Goal: Information Seeking & Learning: Learn about a topic

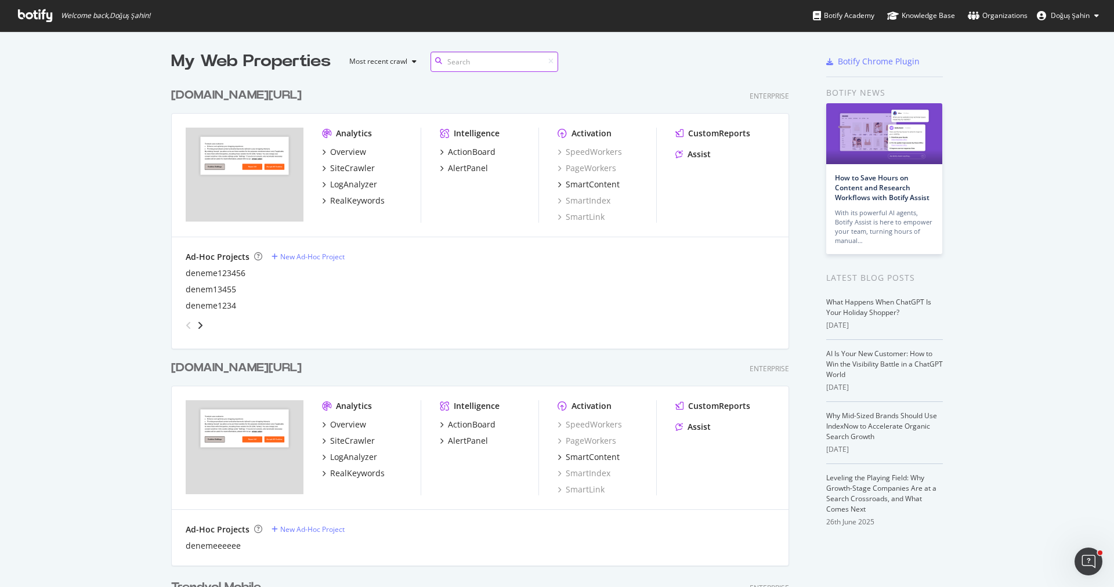
scroll to position [172, 0]
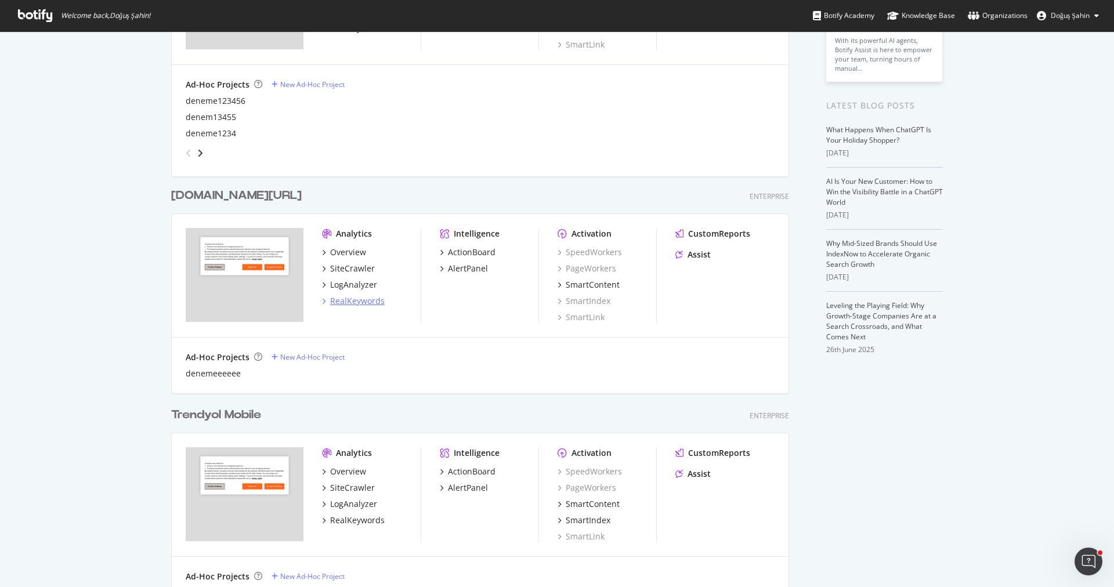
click at [365, 297] on div "RealKeywords" at bounding box center [357, 301] width 55 height 12
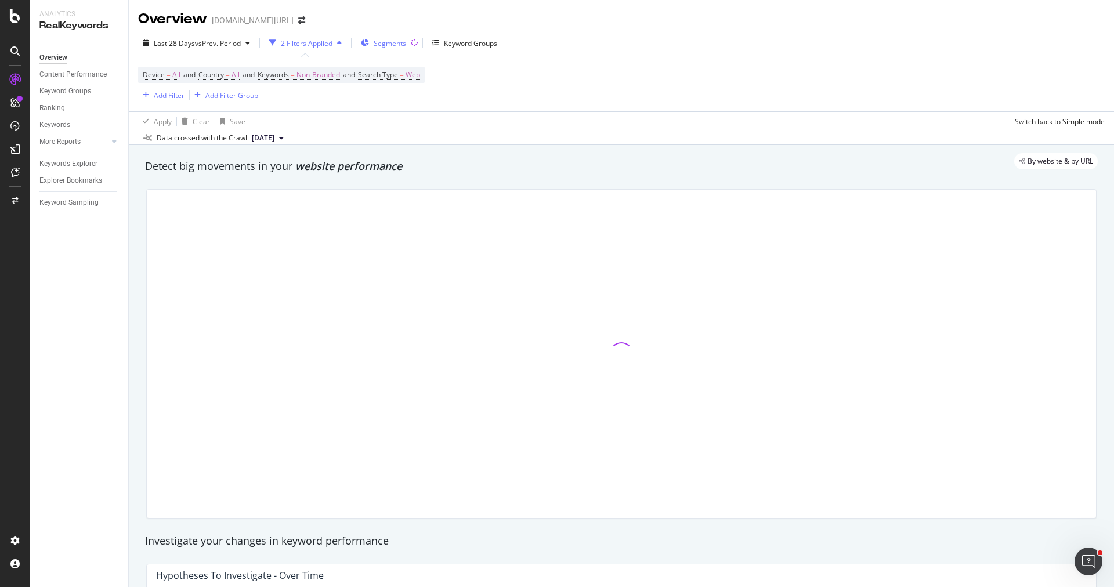
click at [384, 42] on span "Segments" at bounding box center [390, 43] width 32 height 10
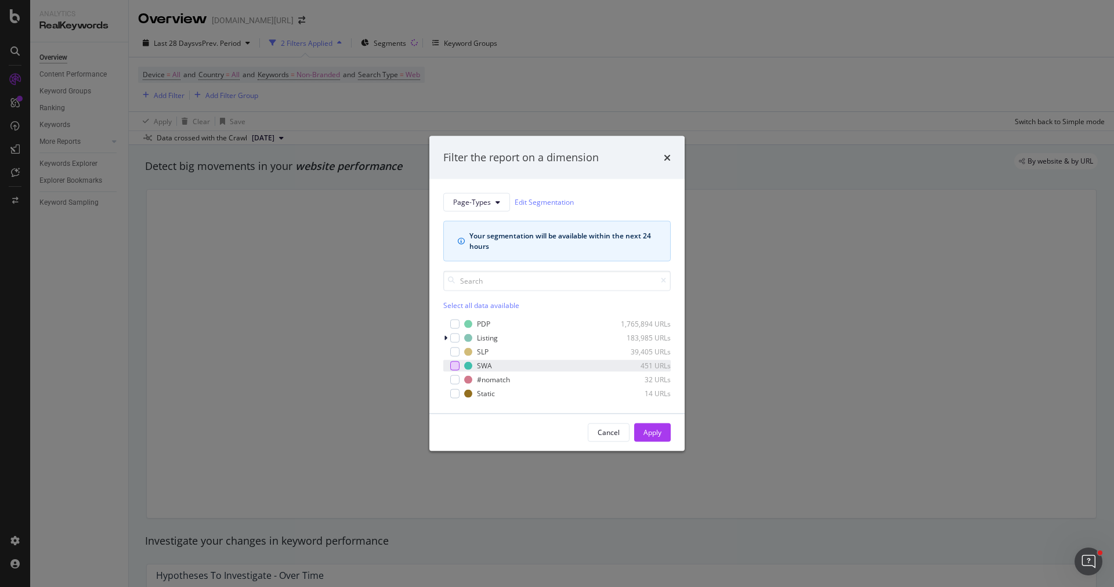
click at [456, 363] on div "modal" at bounding box center [454, 365] width 9 height 9
click at [654, 437] on div "Apply" at bounding box center [653, 432] width 18 height 17
